Goal: Go to known website: Access a specific website the user already knows

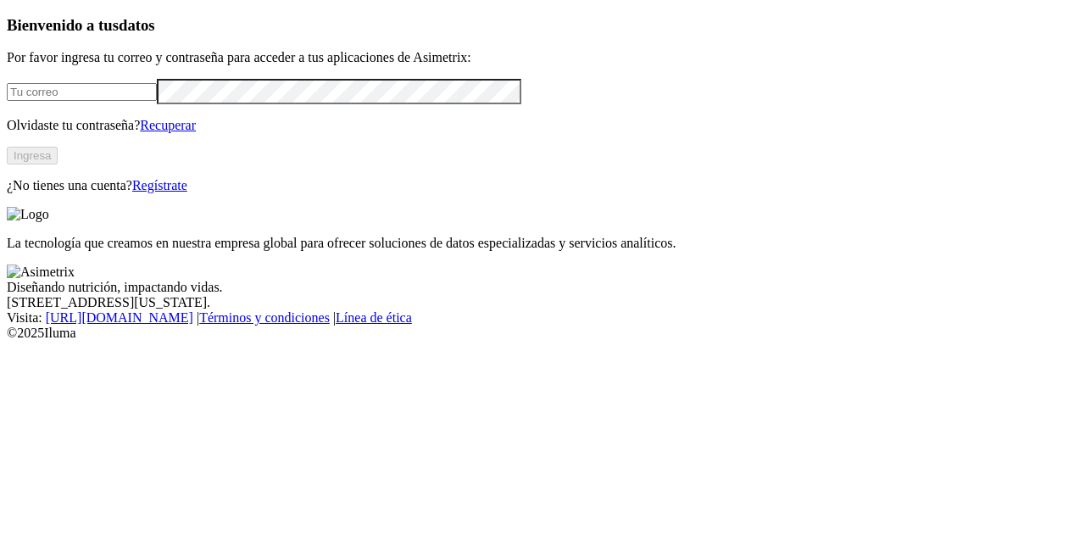
type input "[PERSON_NAME][EMAIL_ADDRESS][PERSON_NAME][DOMAIN_NAME]"
click at [58, 165] on button "Ingresa" at bounding box center [32, 156] width 51 height 18
